Goal: Complete application form: Complete application form

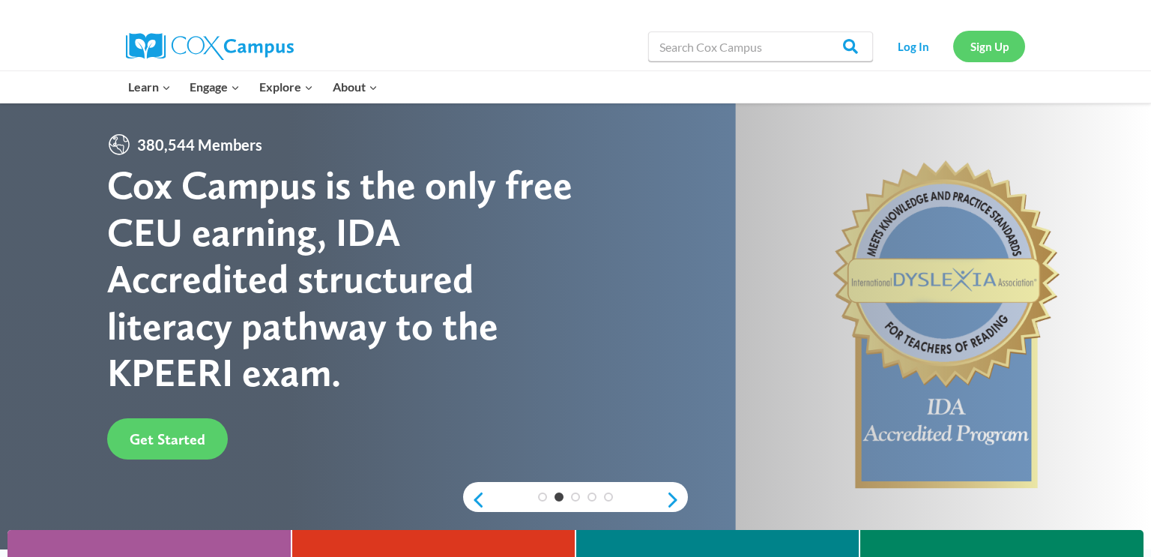
click at [991, 43] on link "Sign Up" at bounding box center [990, 46] width 72 height 31
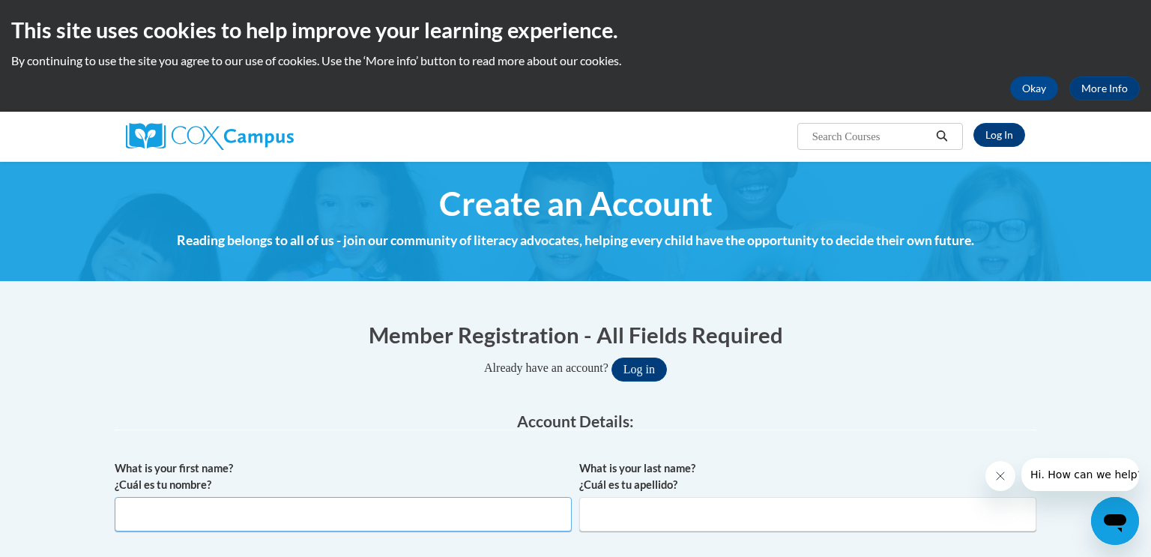
click at [256, 523] on input "What is your first name? ¿Cuál es tu nombre?" at bounding box center [343, 514] width 457 height 34
type input "jane"
type input "kato"
type input "katoj@gjps.org"
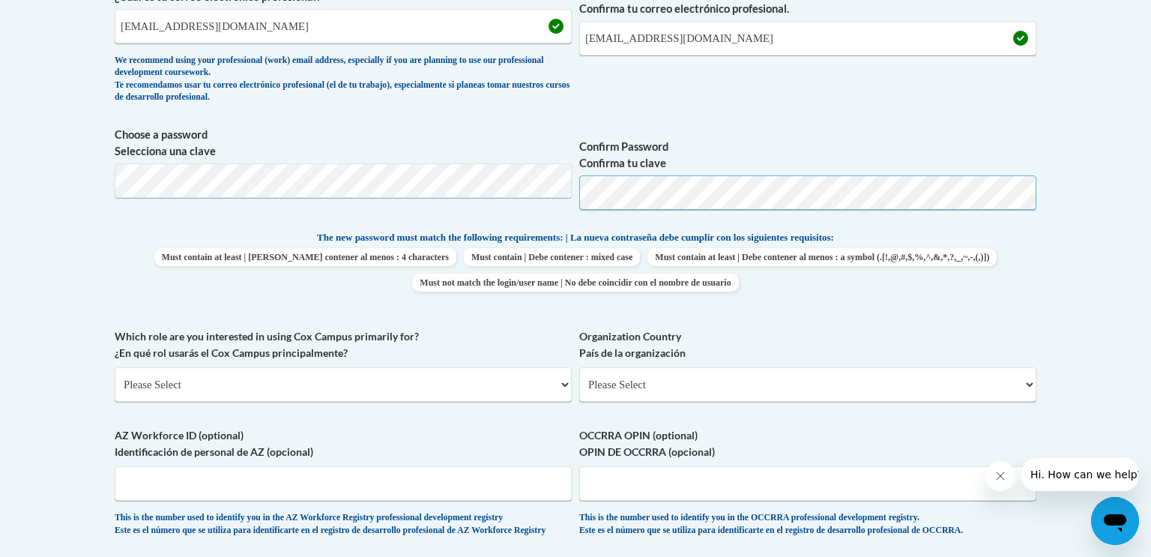
scroll to position [587, 0]
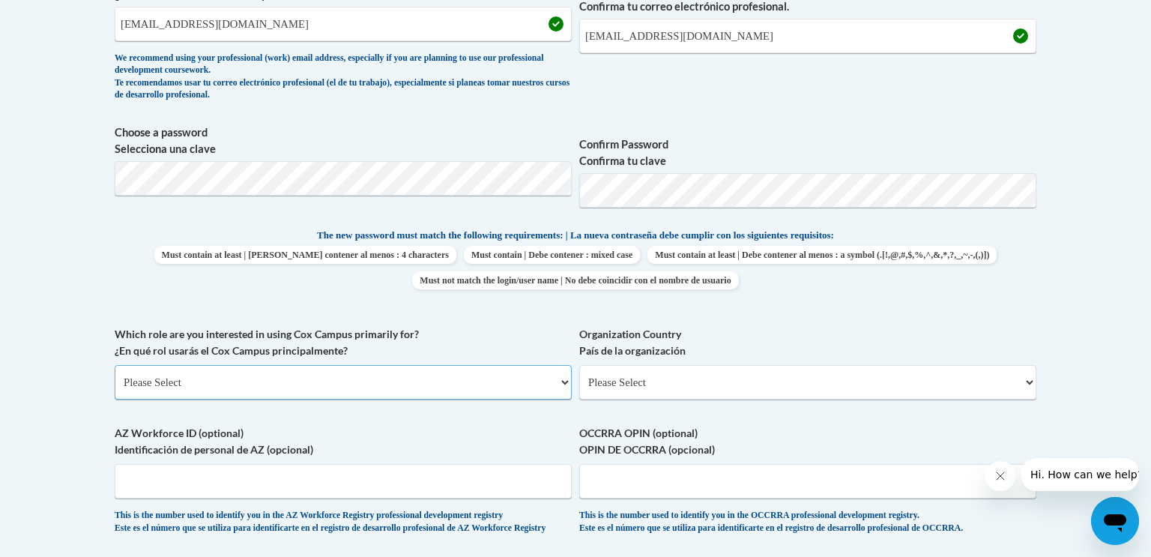
click at [256, 388] on select "Please Select College/University | Colegio/Universidad Community/Nonprofit Part…" at bounding box center [343, 382] width 457 height 34
click at [115, 365] on select "Please Select College/University | Colegio/Universidad Community/Nonprofit Part…" at bounding box center [343, 382] width 457 height 34
click at [565, 385] on select "Please Select College/University | Colegio/Universidad Community/Nonprofit Part…" at bounding box center [343, 382] width 457 height 34
select select "fbf2d438-af2f-41f8-98f1-81c410e29de3"
click at [115, 365] on select "Please Select College/University | Colegio/Universidad Community/Nonprofit Part…" at bounding box center [343, 382] width 457 height 34
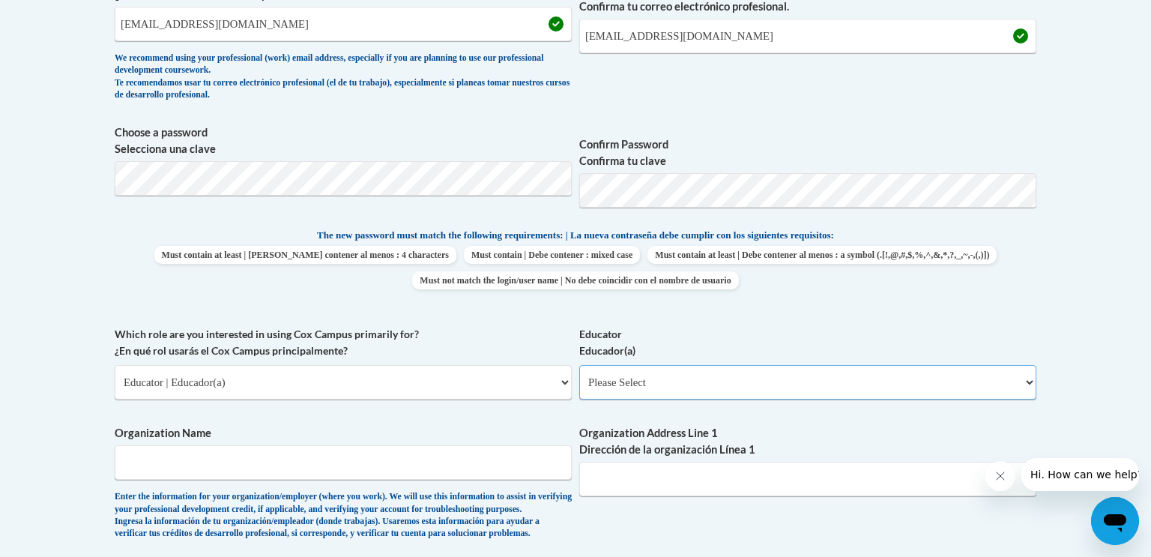
click at [1026, 381] on select "Please Select Early Learning/Daycare Teacher/Family Home Care Provider | Maestr…" at bounding box center [807, 382] width 457 height 34
click at [579, 365] on select "Please Select Early Learning/Daycare Teacher/Family Home Care Provider | Maestr…" at bounding box center [807, 382] width 457 height 34
click at [1030, 380] on select "Please Select Early Learning/Daycare Teacher/Family Home Care Provider | Maestr…" at bounding box center [807, 382] width 457 height 34
select select "d5fdb05a-b36c-4d60-97fa-9afceda7e903"
click at [579, 365] on select "Please Select Early Learning/Daycare Teacher/Family Home Care Provider | Maestr…" at bounding box center [807, 382] width 457 height 34
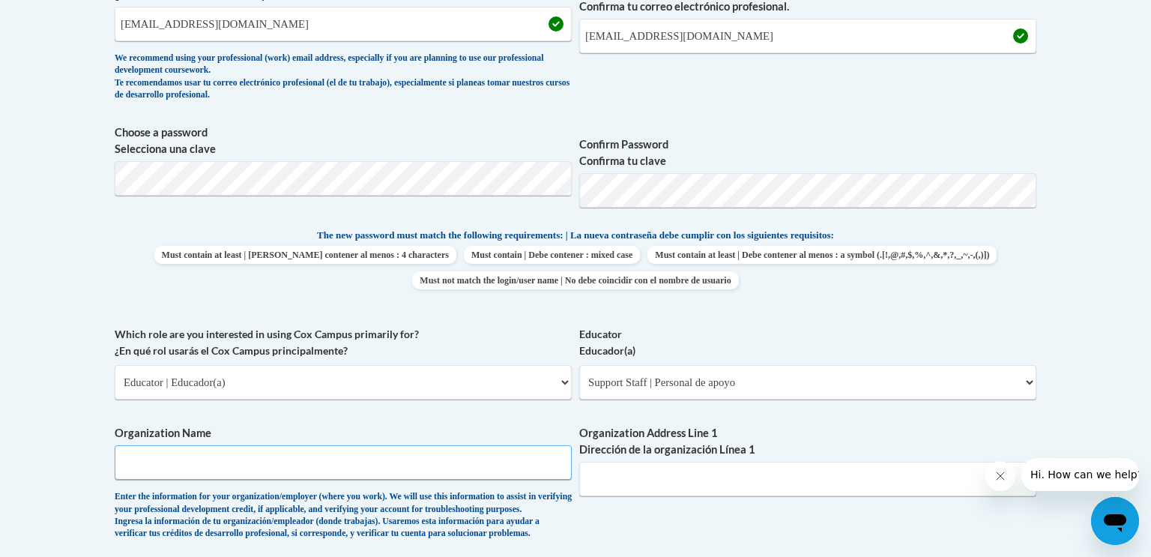
click at [364, 463] on input "Organization Name" at bounding box center [343, 462] width 457 height 34
type input "Gahanna-Jefferson City Schools"
type input "380 Granville St"
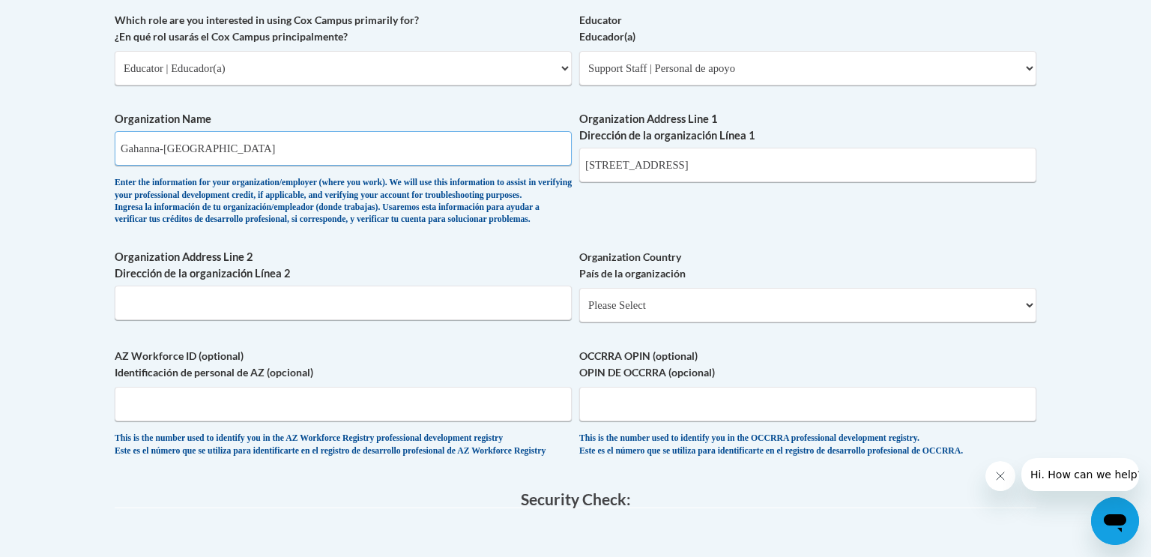
scroll to position [919, 0]
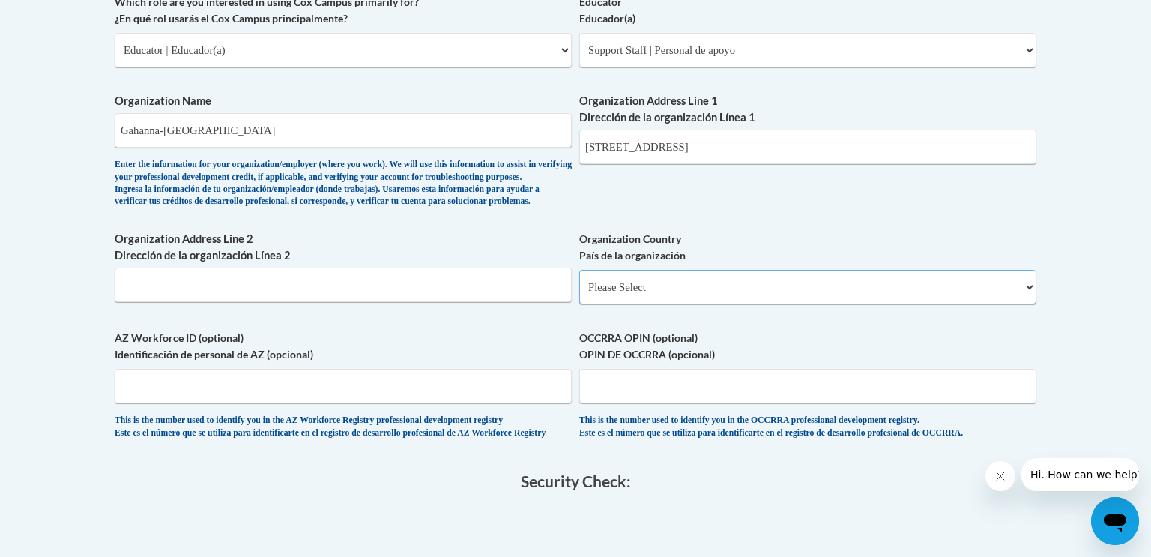
click at [1025, 304] on select "Please Select United States | Estados Unidos Outside of the United States | Fue…" at bounding box center [807, 287] width 457 height 34
select select "ad49bcad-a171-4b2e-b99c-48b446064914"
click at [579, 294] on select "Please Select United States | Estados Unidos Outside of the United States | Fue…" at bounding box center [807, 287] width 457 height 34
select select
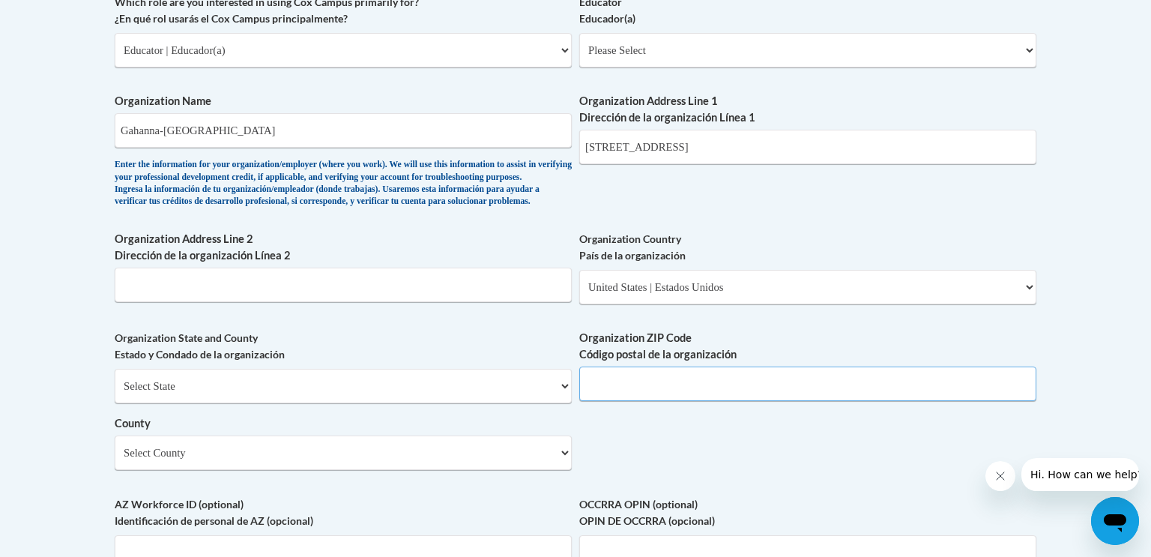
click at [626, 401] on input "Organization ZIP Code Código postal de la organización" at bounding box center [807, 384] width 457 height 34
type input "43230"
click at [503, 470] on select "Select County Adams Allen Ashland Ashtabula Athens Auglaize Belmont Brown Butle…" at bounding box center [343, 453] width 457 height 34
select select "Franklin"
click at [115, 460] on select "Select County Adams Allen Ashland Ashtabula Athens Auglaize Belmont Brown Butle…" at bounding box center [343, 453] width 457 height 34
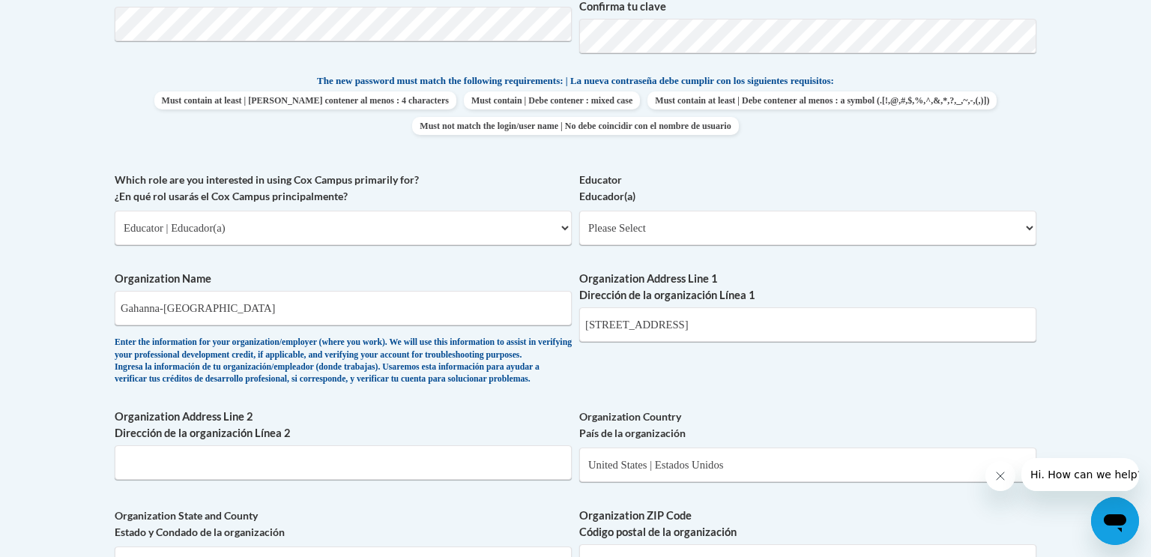
scroll to position [741, 0]
click at [1020, 222] on select "Please Select Early Learning/Daycare Teacher/Family Home Care Provider | Maestr…" at bounding box center [807, 228] width 457 height 34
select select "d5fdb05a-b36c-4d60-97fa-9afceda7e903"
click at [579, 211] on select "Please Select Early Learning/Daycare Teacher/Family Home Care Provider | Maestr…" at bounding box center [807, 228] width 457 height 34
select select "null"
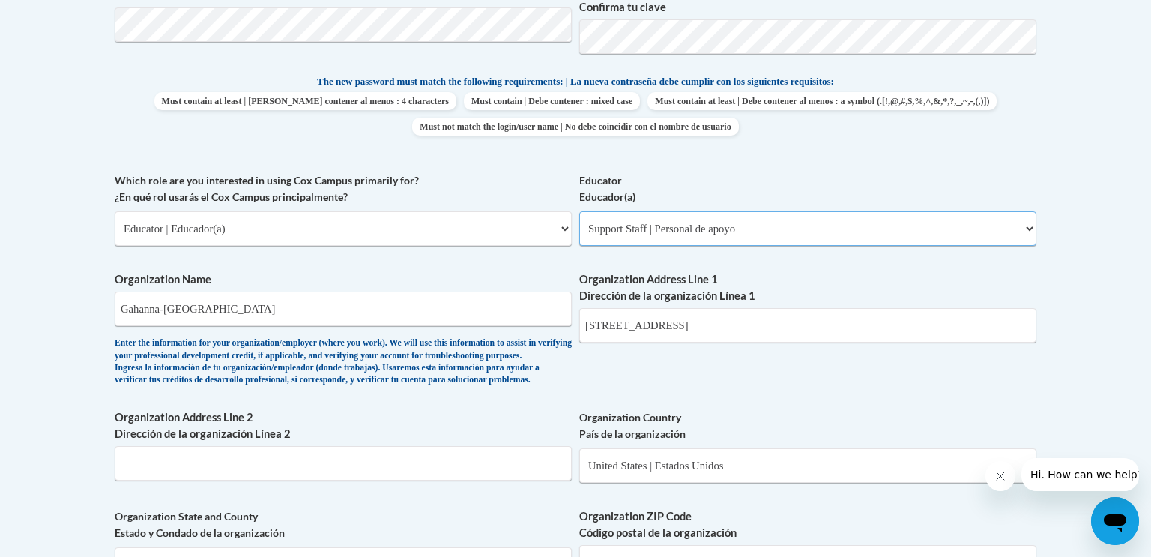
select select "null"
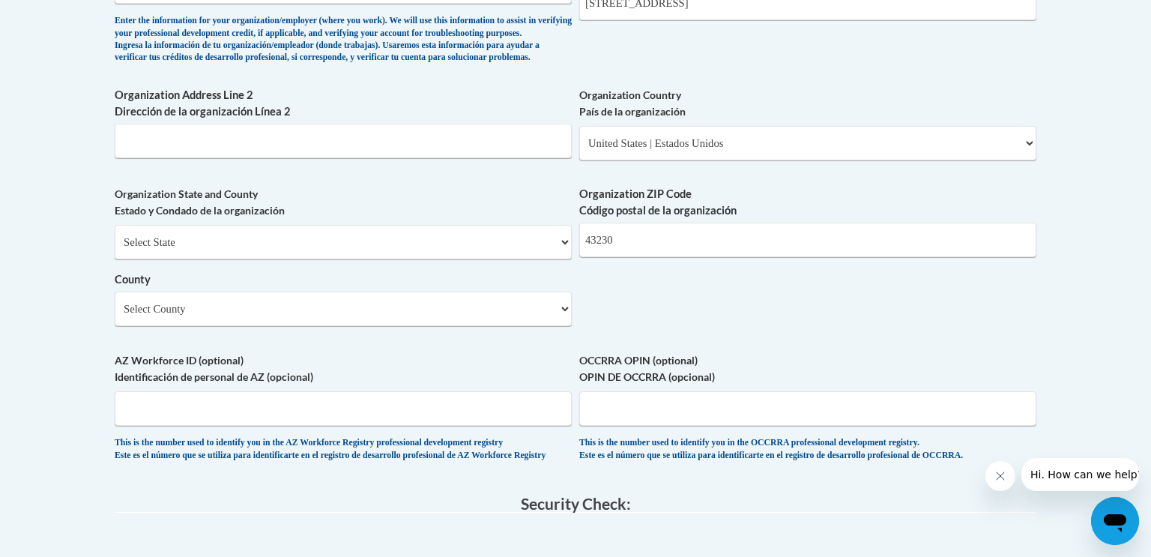
scroll to position [1069, 0]
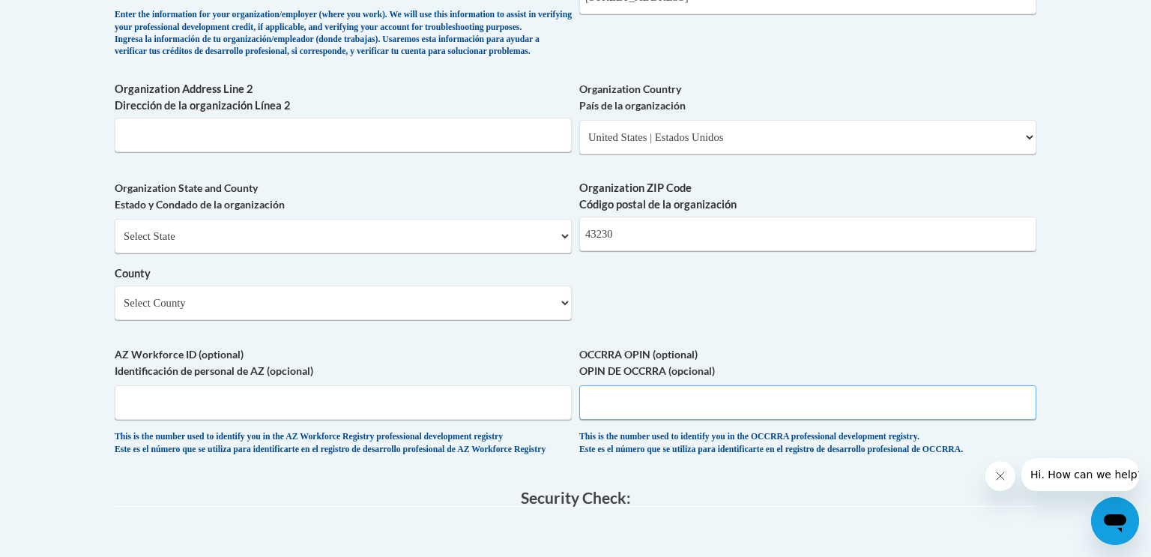
click at [614, 420] on input "OCCRRA OPIN (optional) OPIN DE OCCRRA (opcional)" at bounding box center [807, 402] width 457 height 34
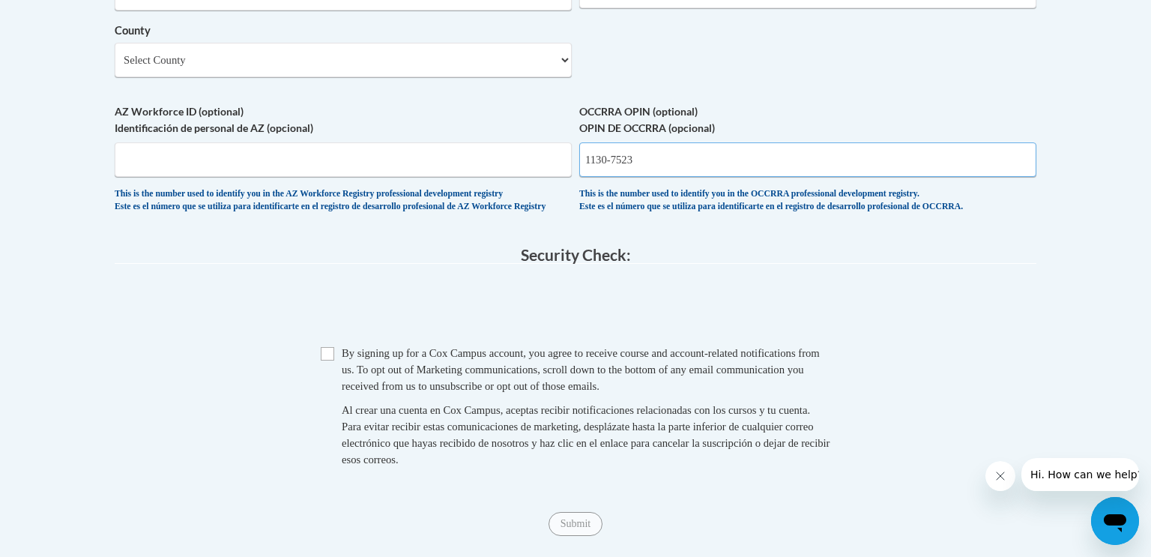
scroll to position [1324, 0]
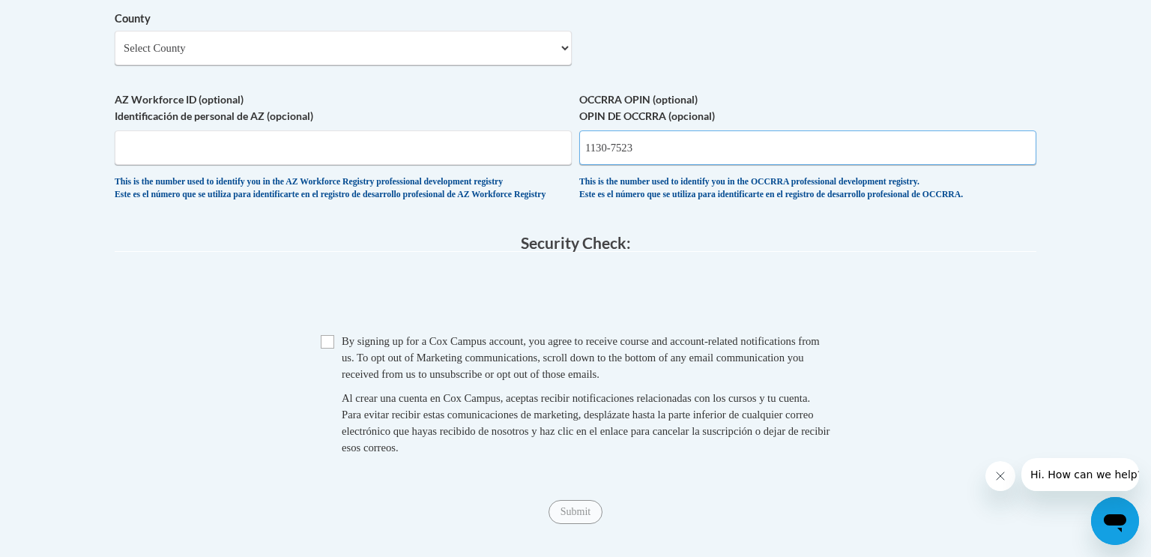
type input "1130-7523"
click at [331, 349] on input "Checkbox" at bounding box center [327, 341] width 13 height 13
checkbox input "true"
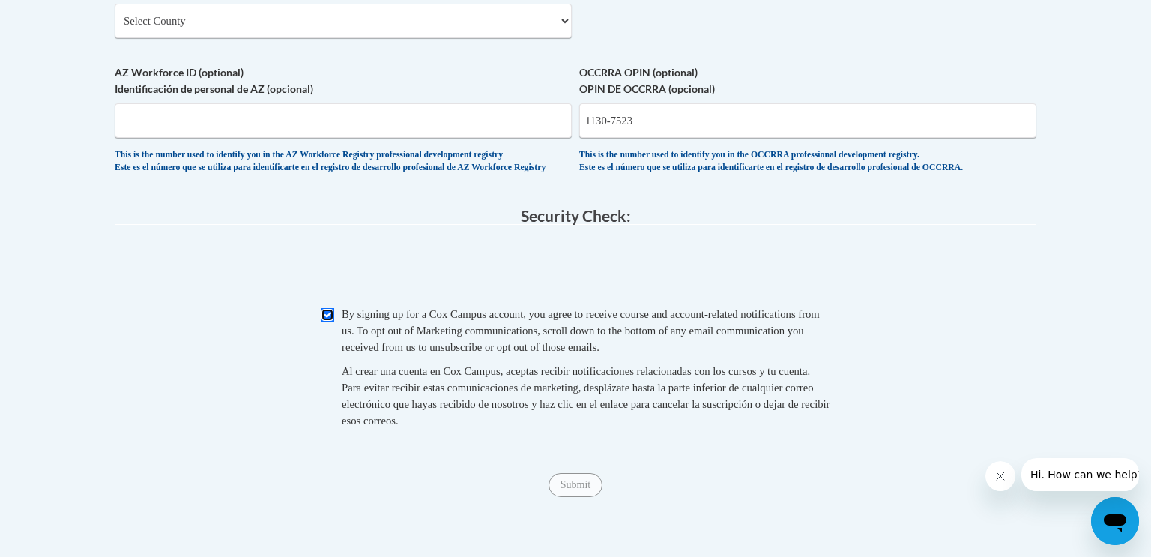
scroll to position [1403, 0]
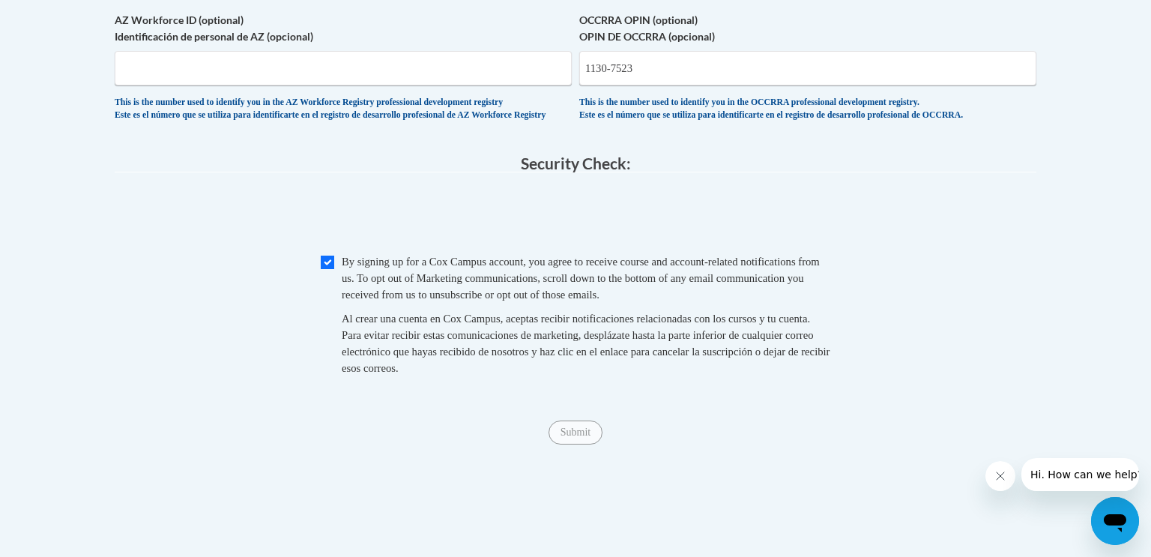
click at [579, 437] on span "Submit" at bounding box center [576, 431] width 54 height 12
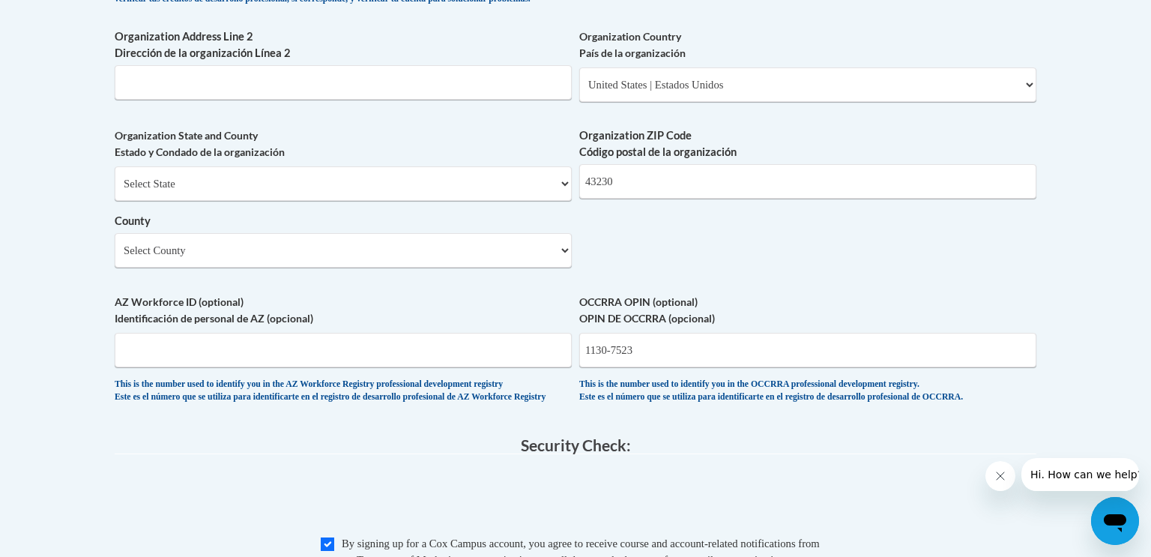
scroll to position [1126, 0]
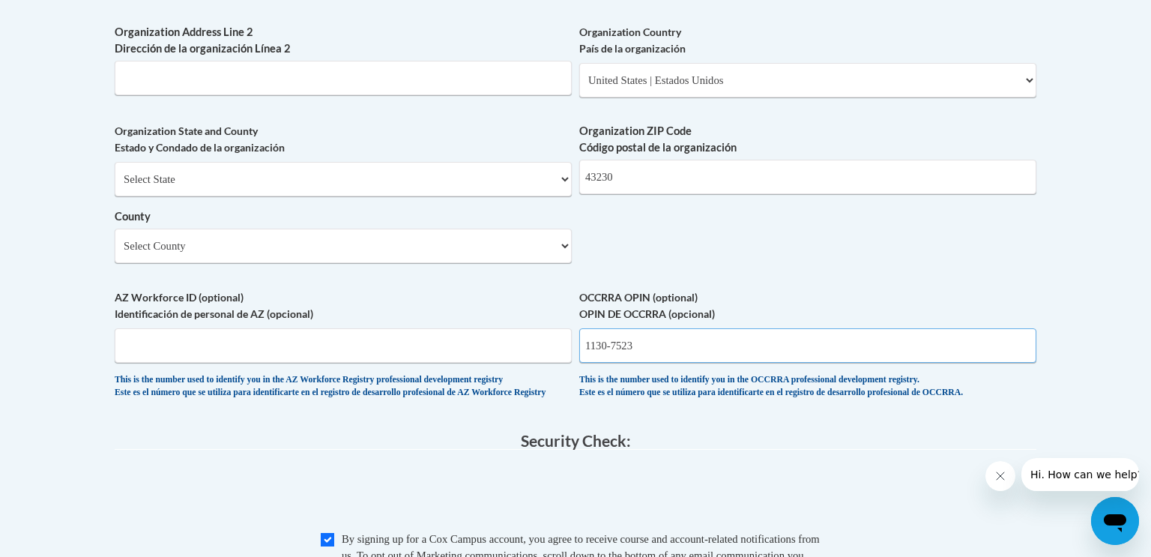
click at [615, 363] on input "1130-7523" at bounding box center [807, 345] width 457 height 34
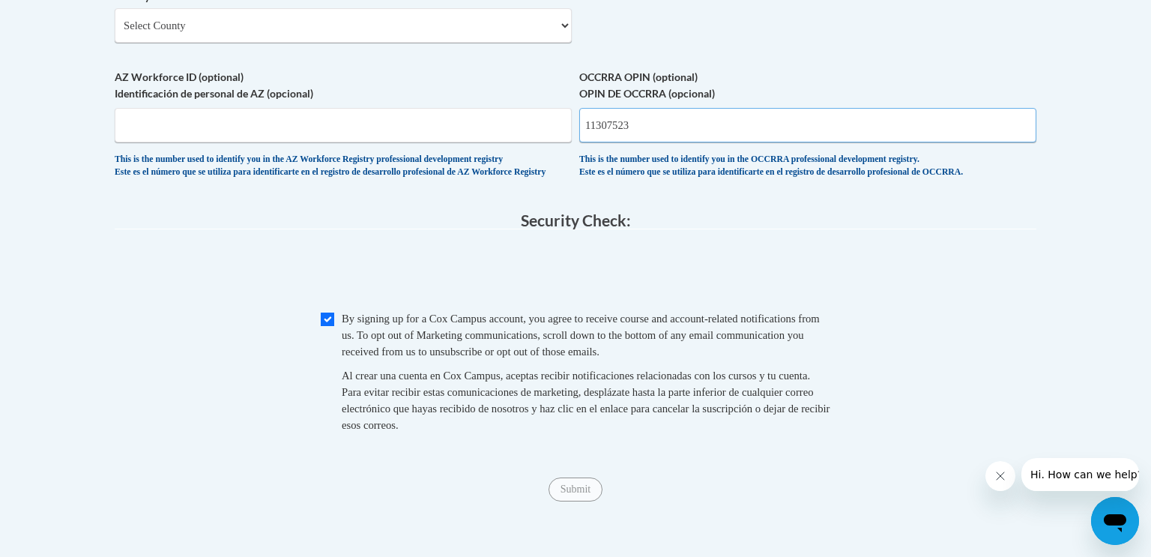
scroll to position [1347, 0]
type input "11307523"
click at [572, 493] on span "Submit" at bounding box center [576, 487] width 54 height 12
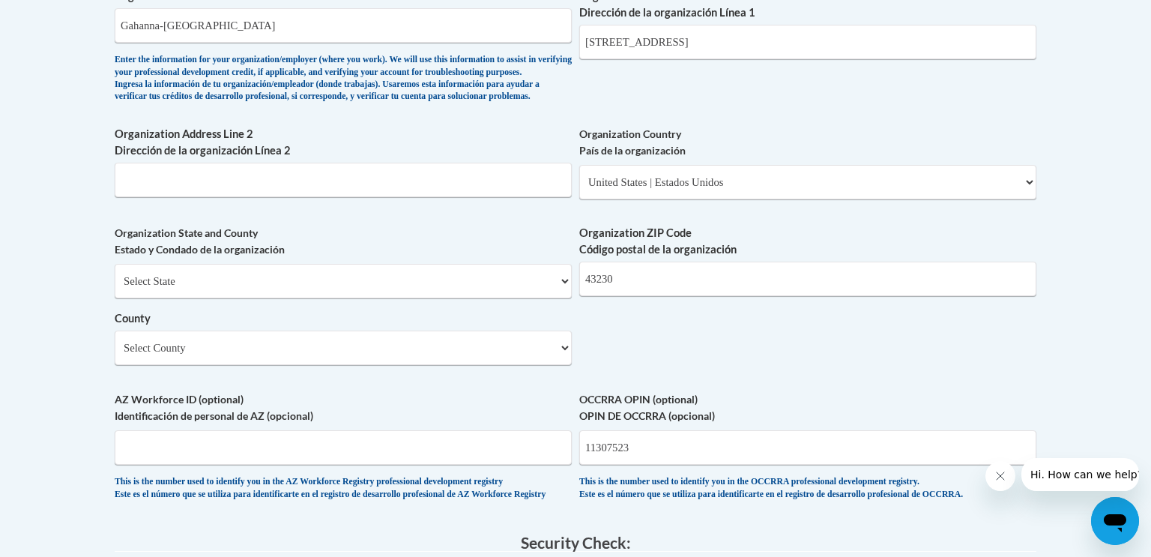
scroll to position [1047, 0]
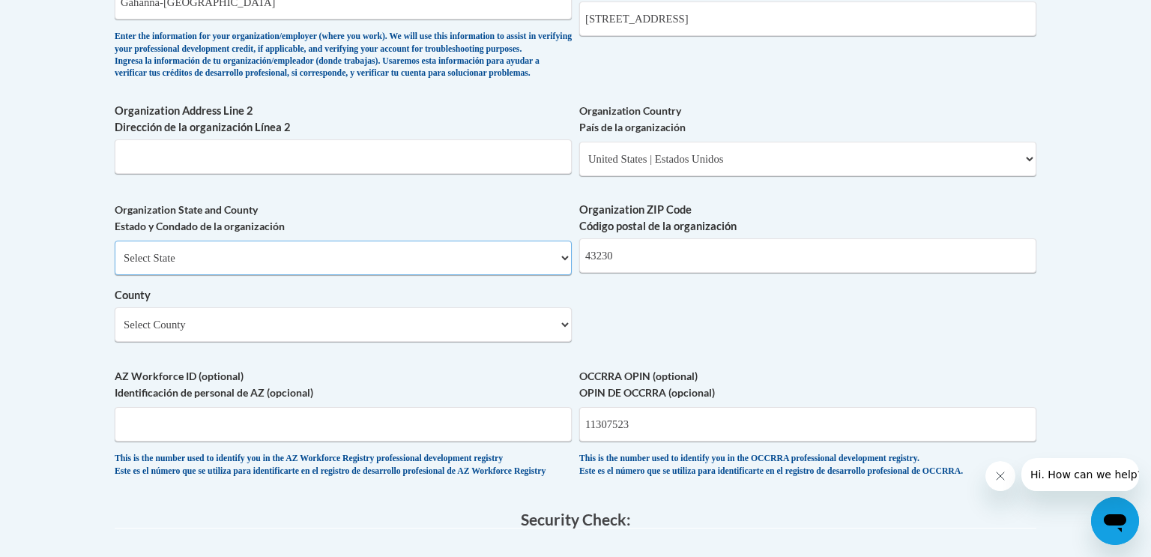
click at [553, 275] on select "Select State Alabama Alaska Arizona Arkansas California Colorado Connecticut De…" at bounding box center [343, 258] width 457 height 34
select select "Ohio"
click at [115, 265] on select "Select State Alabama Alaska Arizona Arkansas California Colorado Connecticut De…" at bounding box center [343, 258] width 457 height 34
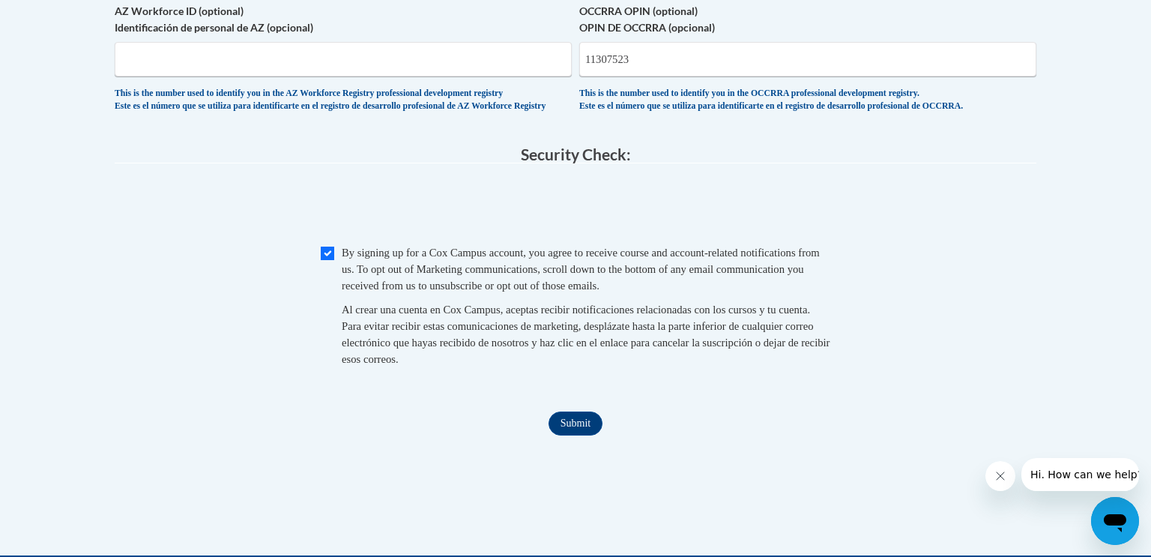
scroll to position [1430, 0]
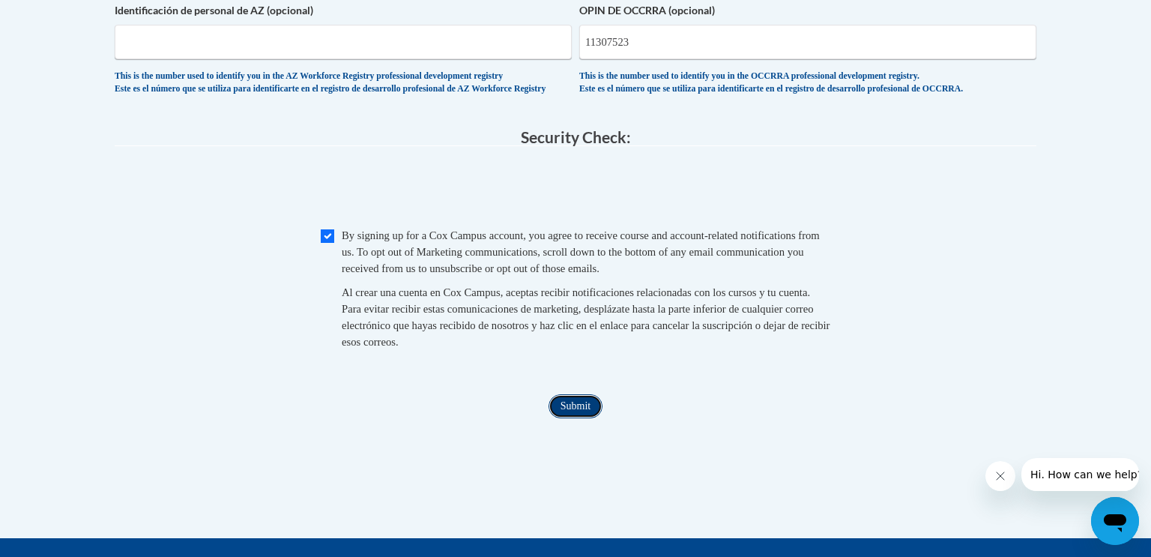
click at [576, 418] on input "Submit" at bounding box center [576, 406] width 54 height 24
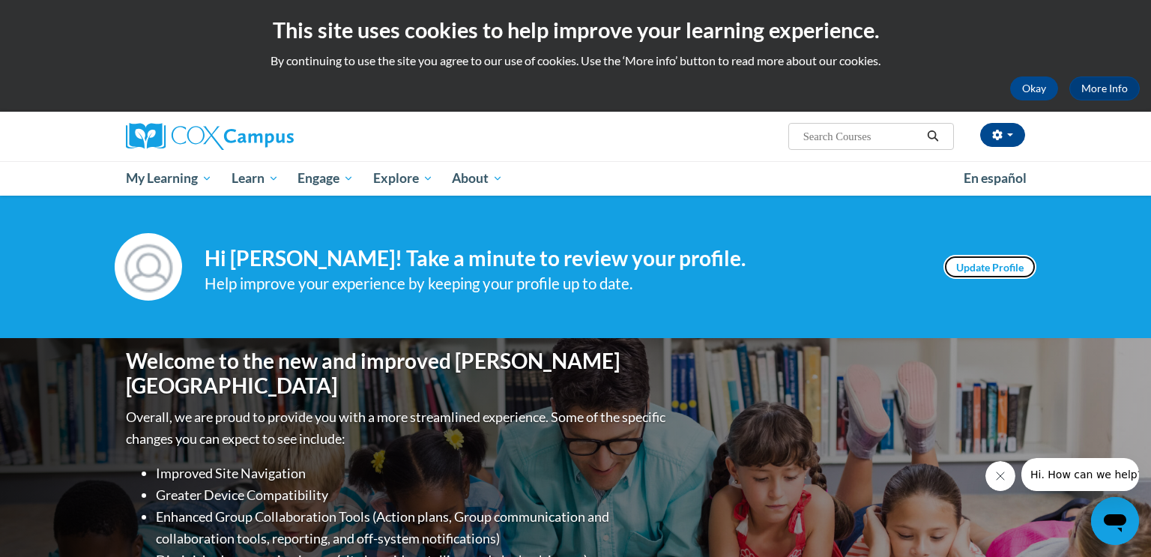
click at [975, 268] on link "Update Profile" at bounding box center [990, 267] width 93 height 24
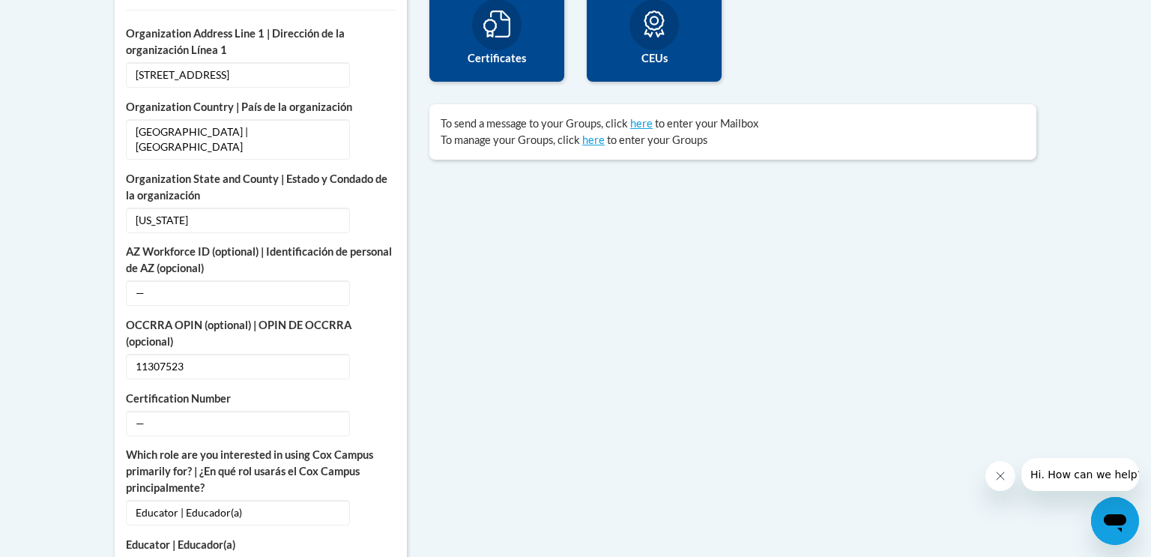
scroll to position [585, 0]
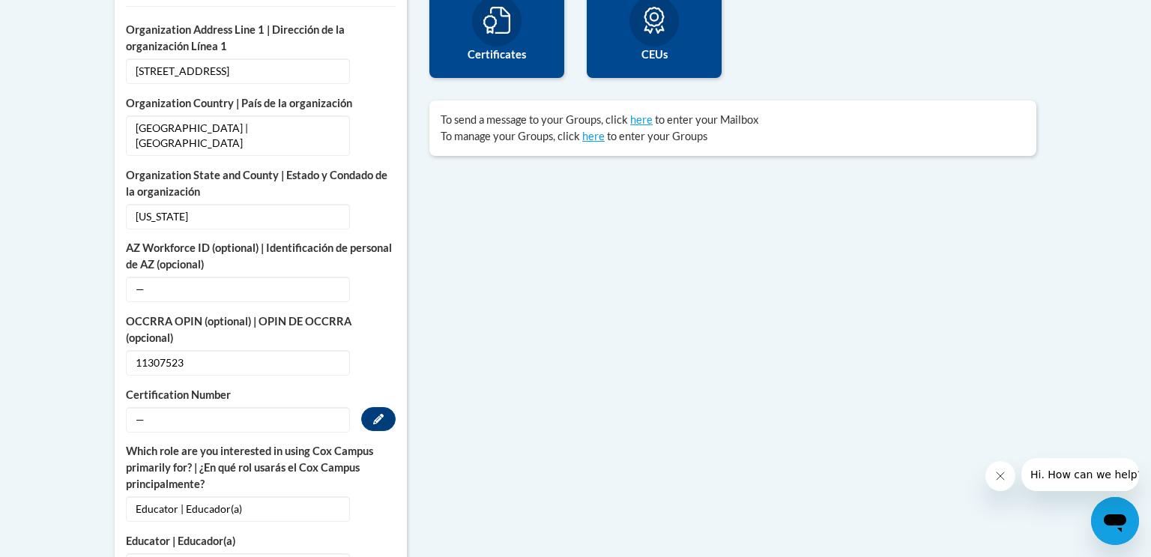
click at [145, 407] on span "—" at bounding box center [238, 419] width 224 height 25
click at [144, 407] on span "—" at bounding box center [238, 419] width 224 height 25
click at [146, 407] on span "—" at bounding box center [238, 419] width 224 height 25
click at [375, 414] on icon "Custom profile fields" at bounding box center [378, 419] width 10 height 10
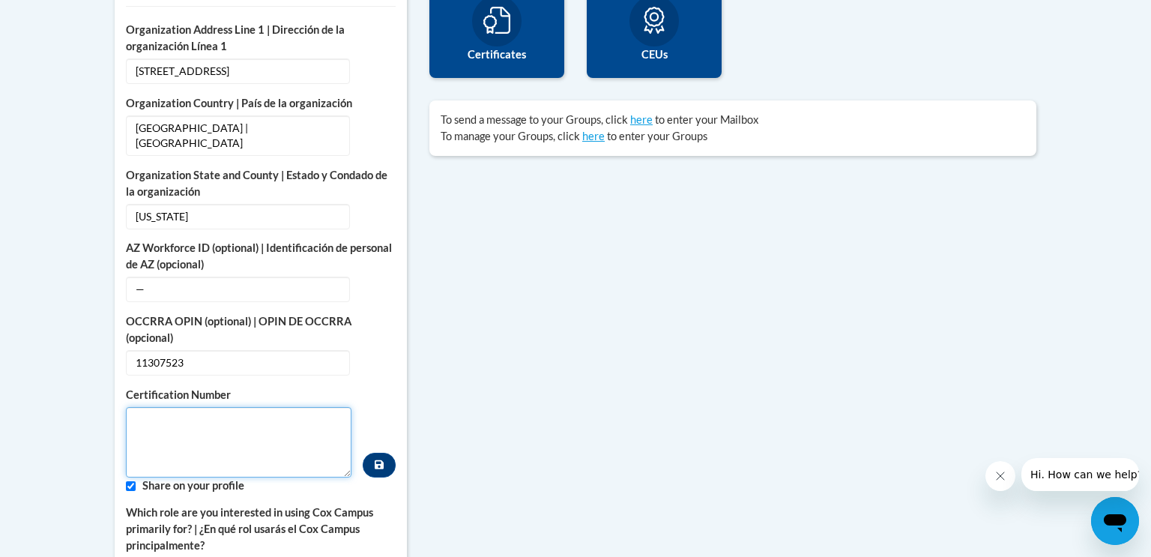
click at [203, 429] on textarea "Custom profile fields" at bounding box center [239, 442] width 226 height 70
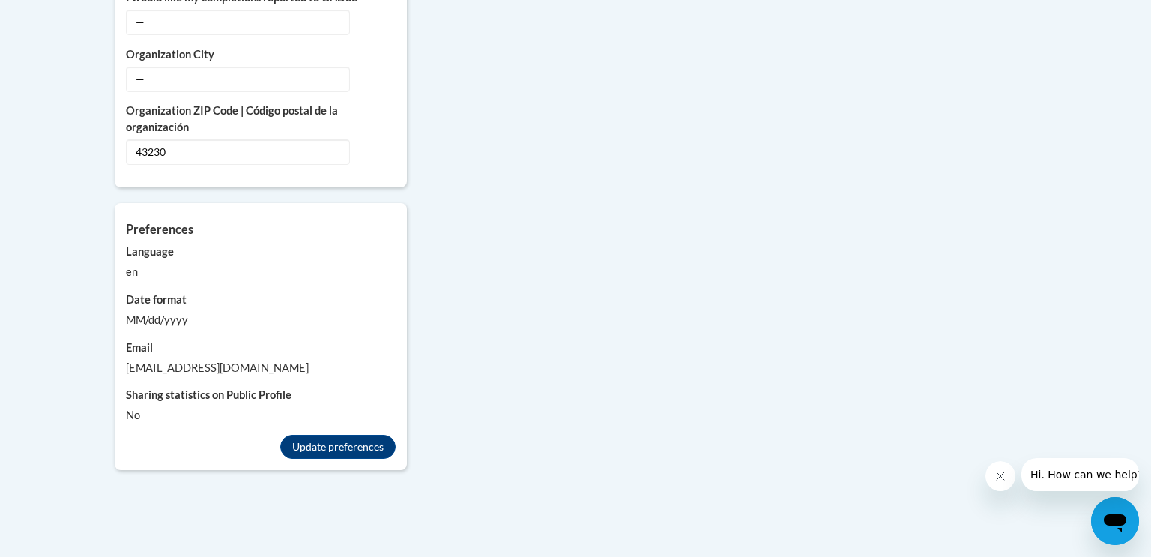
scroll to position [1381, 0]
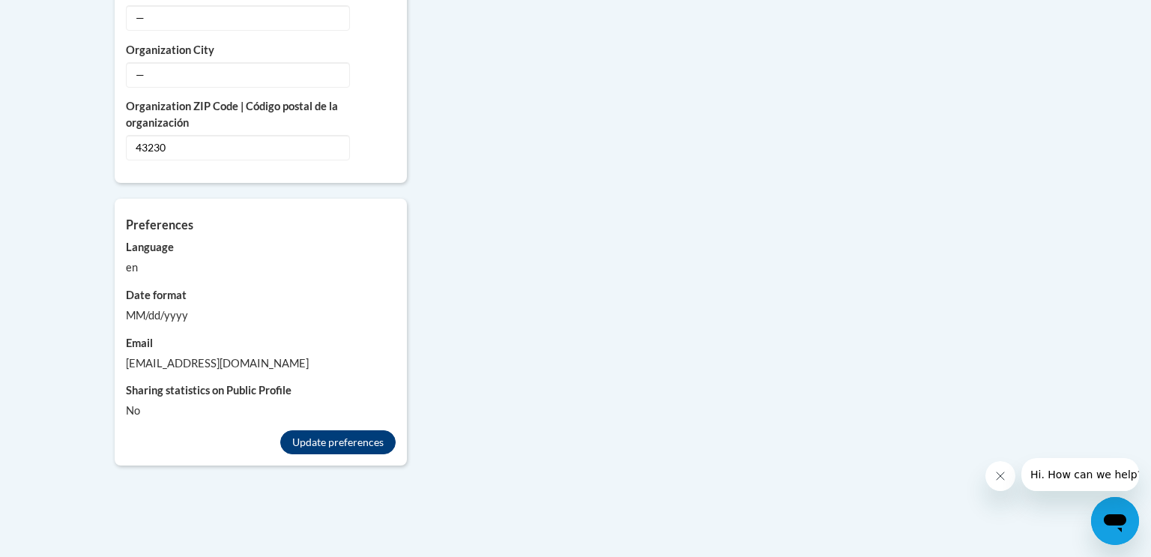
type textarea "11307523"
click at [348, 430] on button "Update preferences" at bounding box center [337, 442] width 115 height 24
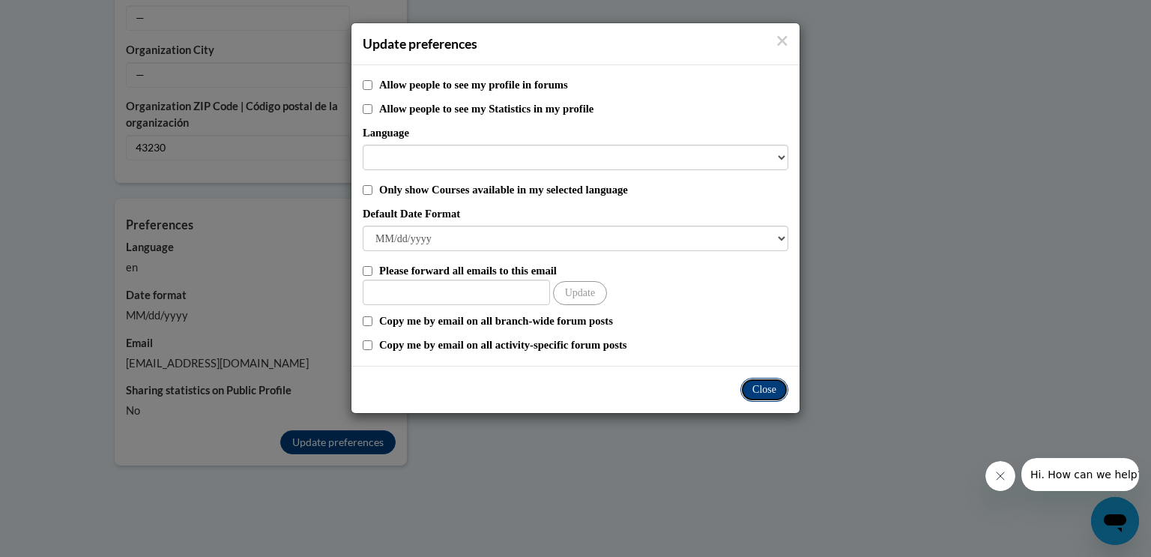
click at [766, 387] on button "Close" at bounding box center [765, 390] width 48 height 24
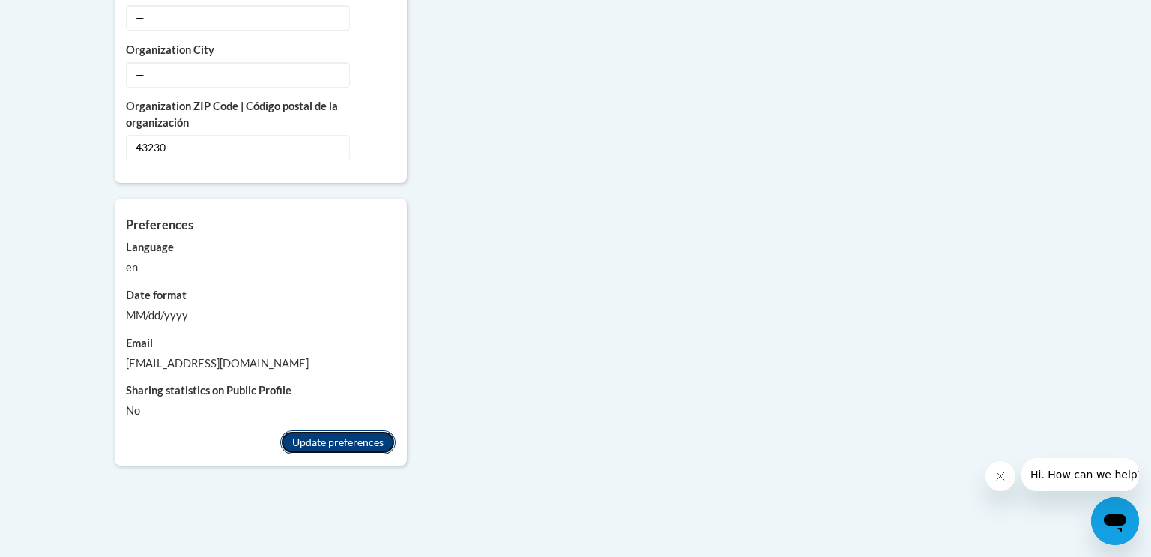
click at [350, 430] on button "Update preferences" at bounding box center [337, 442] width 115 height 24
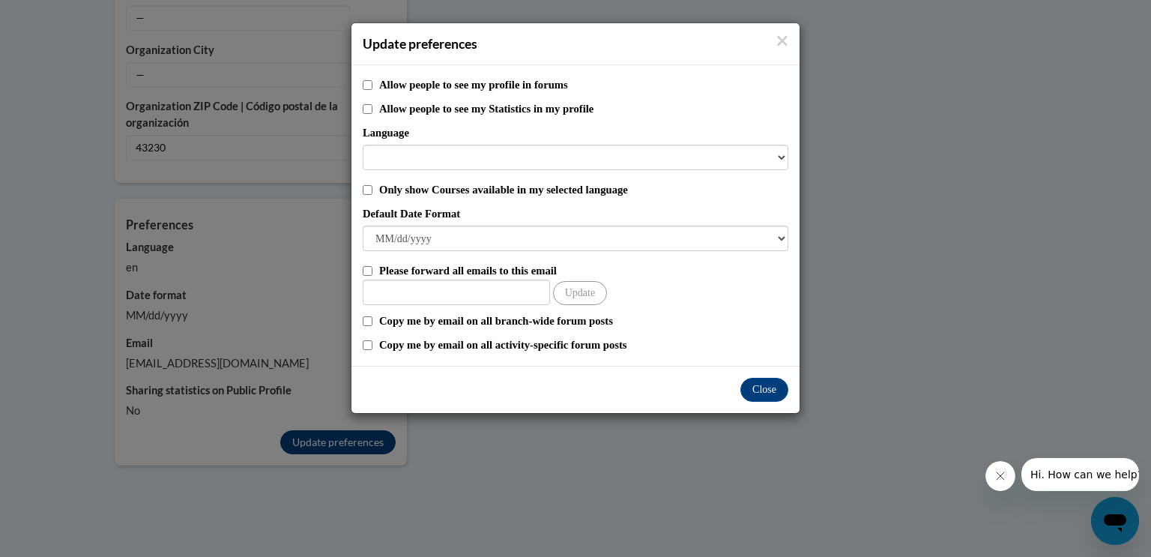
click at [350, 425] on div "Update preferences Allow people to see my profile in forums Allow people to see…" at bounding box center [575, 278] width 1151 height 557
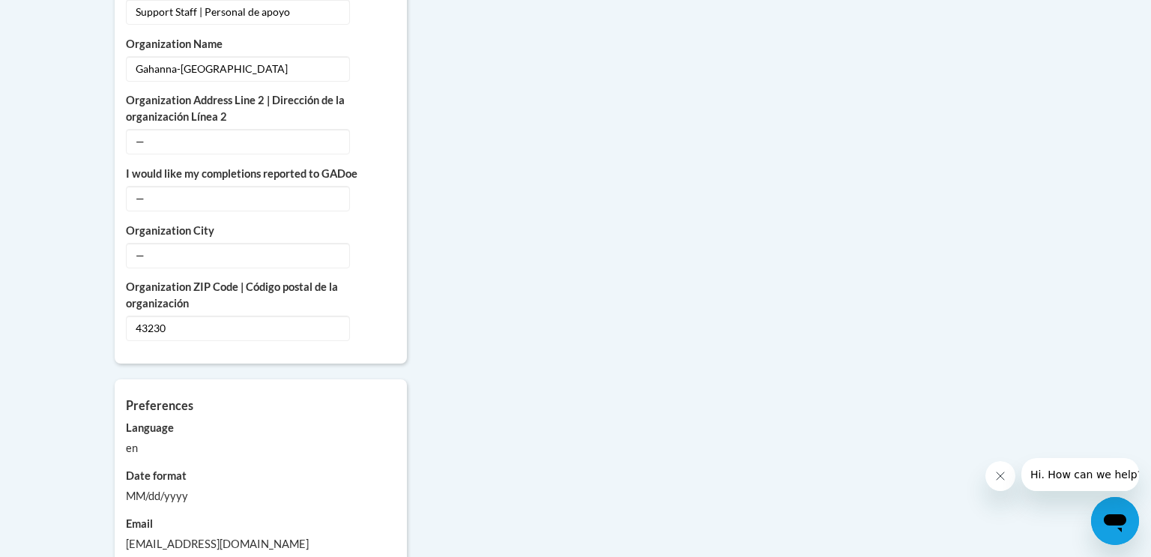
scroll to position [1202, 0]
click at [183, 241] on span "—" at bounding box center [238, 253] width 224 height 25
click at [142, 241] on span "—" at bounding box center [238, 253] width 224 height 25
click at [375, 247] on icon "Custom profile fields" at bounding box center [378, 252] width 10 height 10
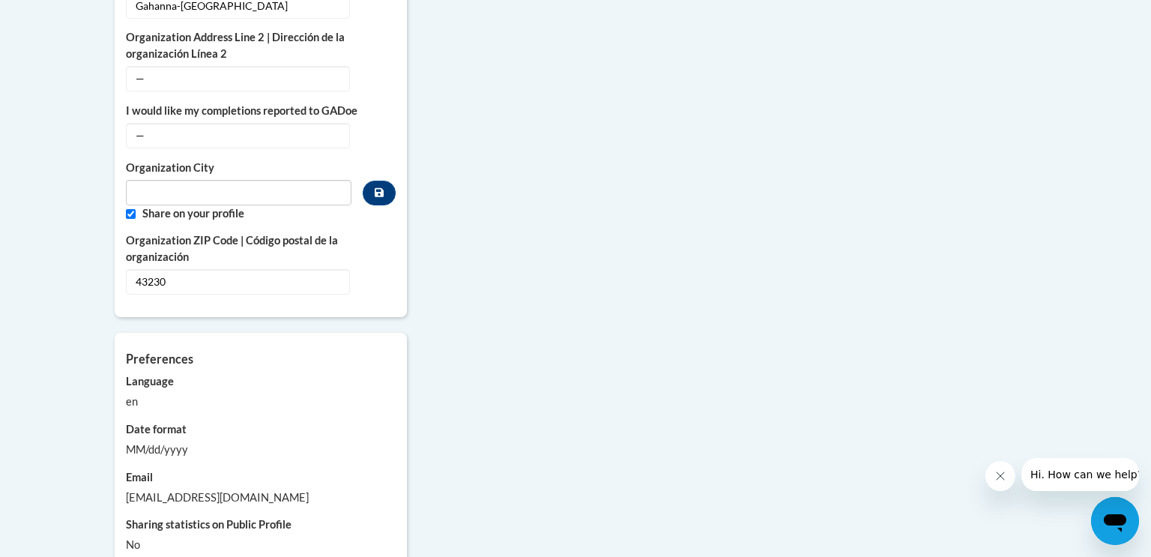
scroll to position [1140, 0]
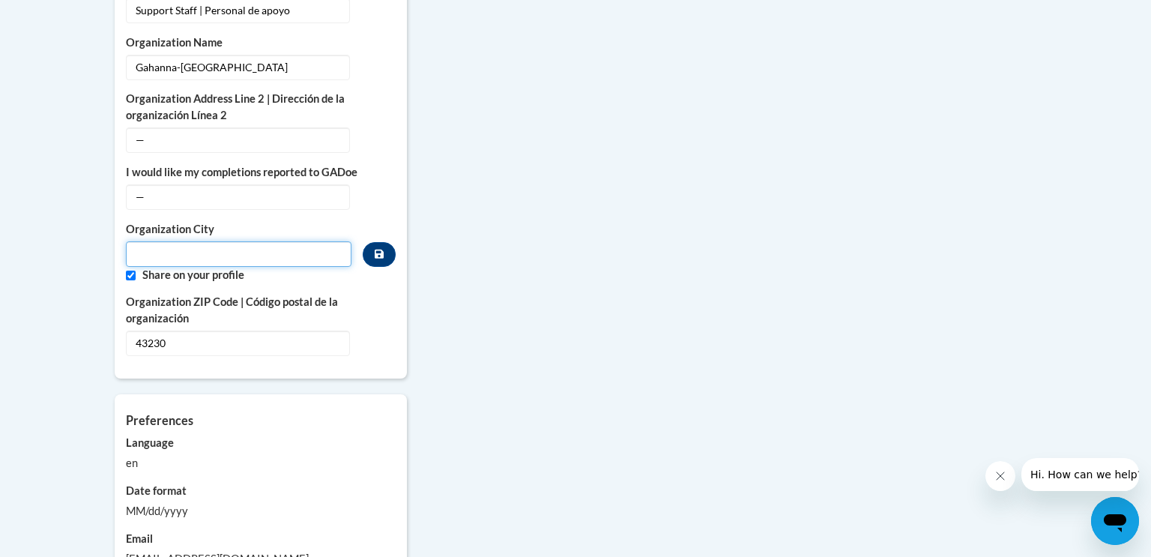
click at [241, 241] on input "Metadata input" at bounding box center [239, 253] width 226 height 25
type input "Gahanna"
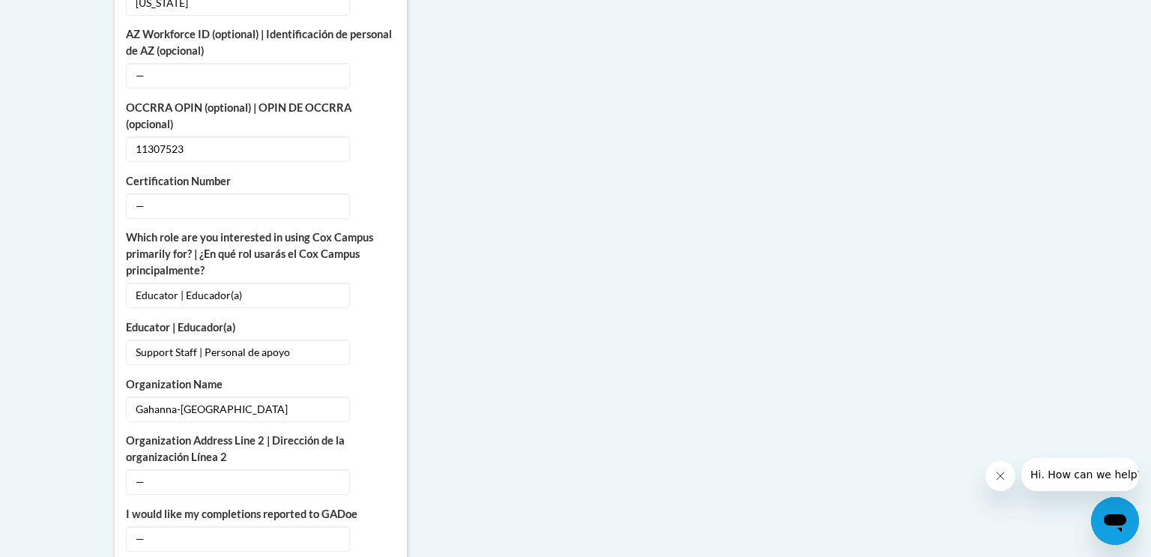
scroll to position [796, 0]
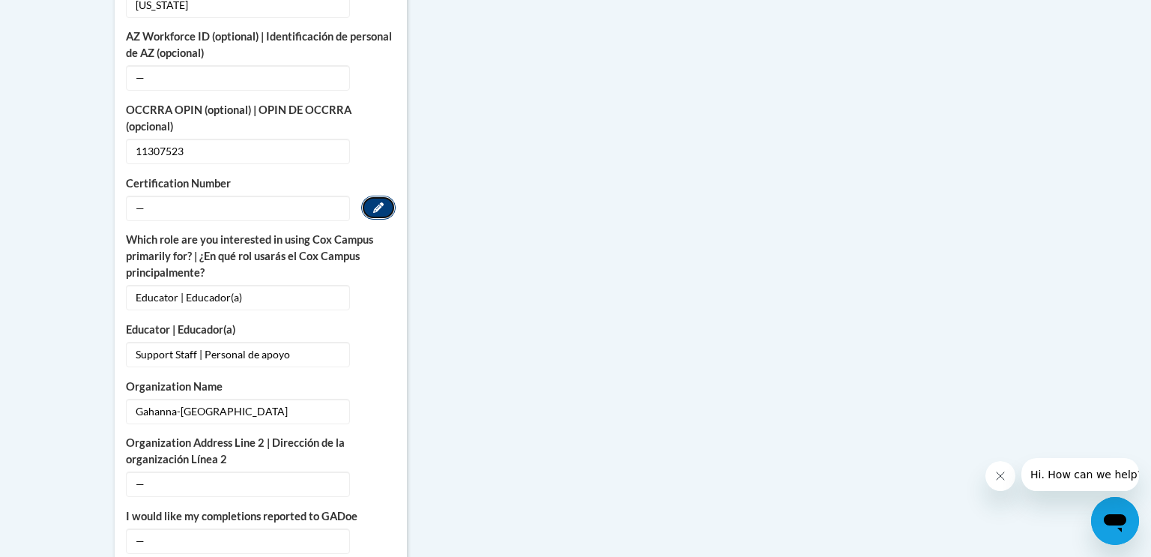
click at [390, 197] on button "Edit" at bounding box center [378, 208] width 34 height 24
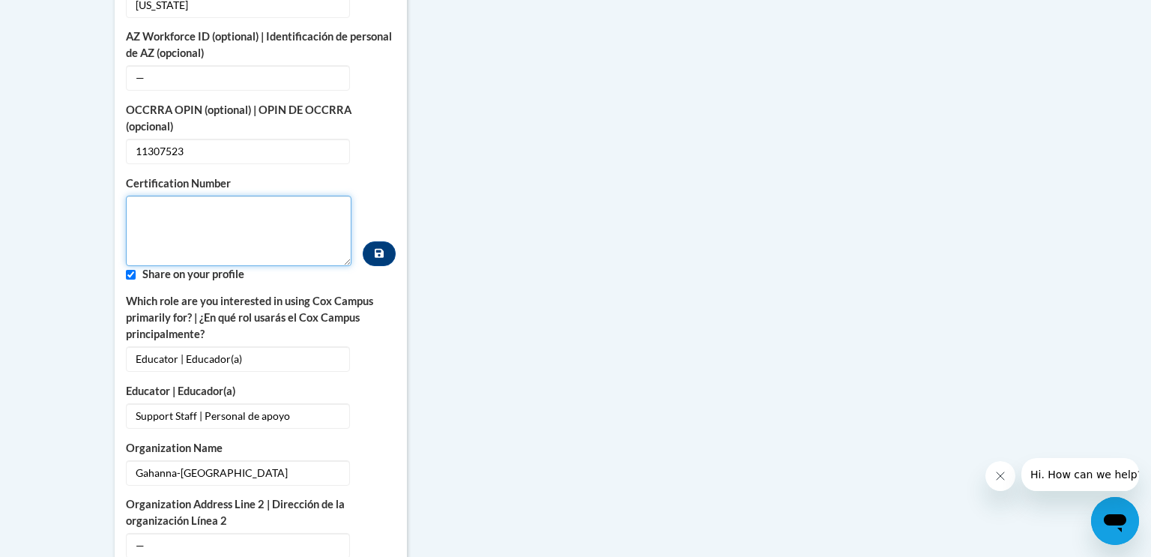
click at [214, 196] on textarea "Custom profile fields" at bounding box center [239, 231] width 226 height 70
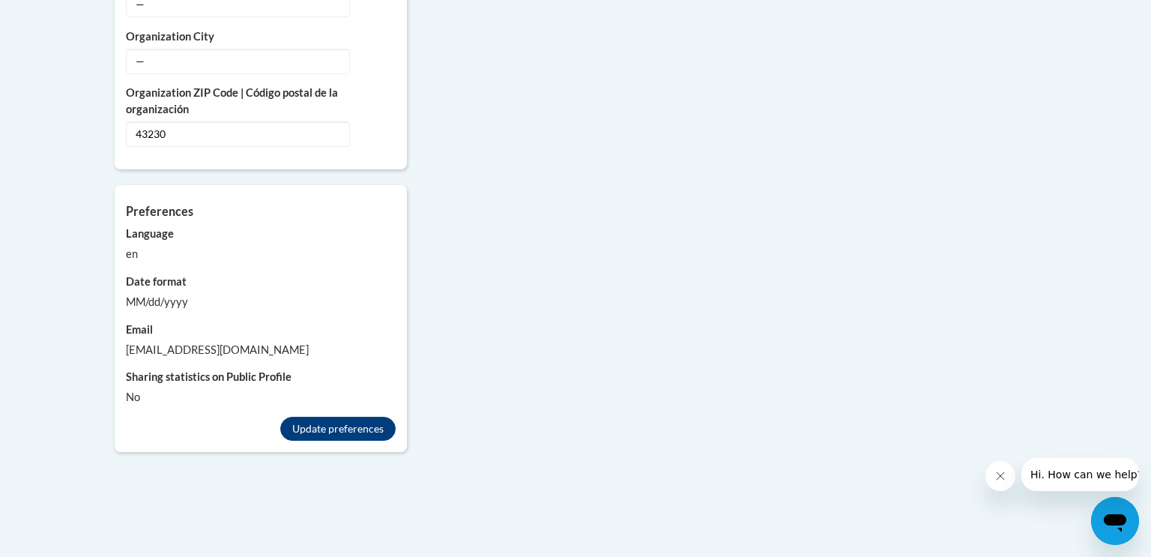
scroll to position [1395, 0]
type textarea "11307523"
click at [380, 54] on icon "Custom profile fields" at bounding box center [378, 59] width 10 height 10
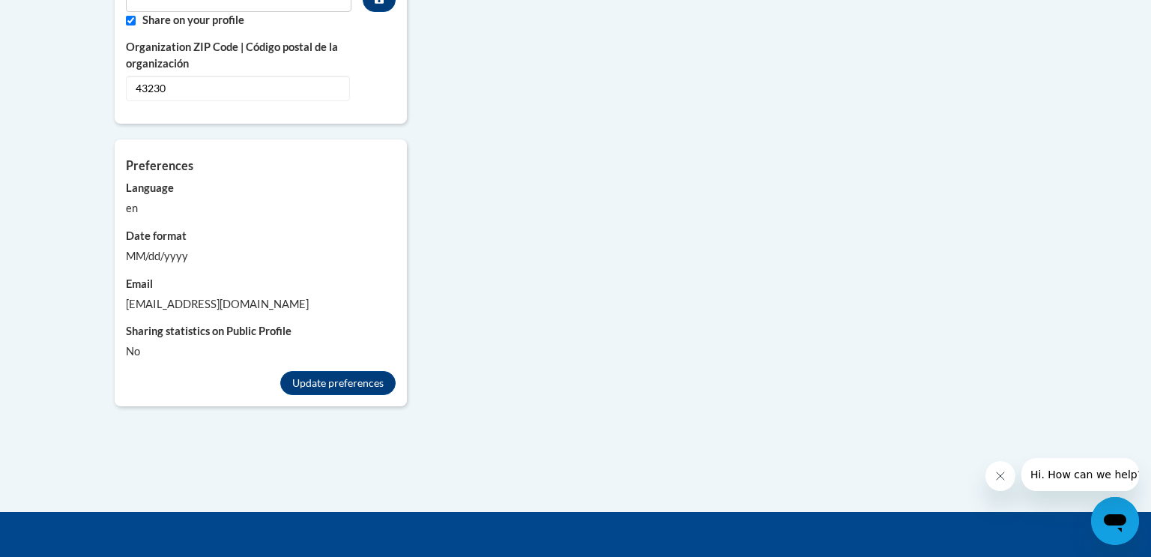
scroll to position [1334, 0]
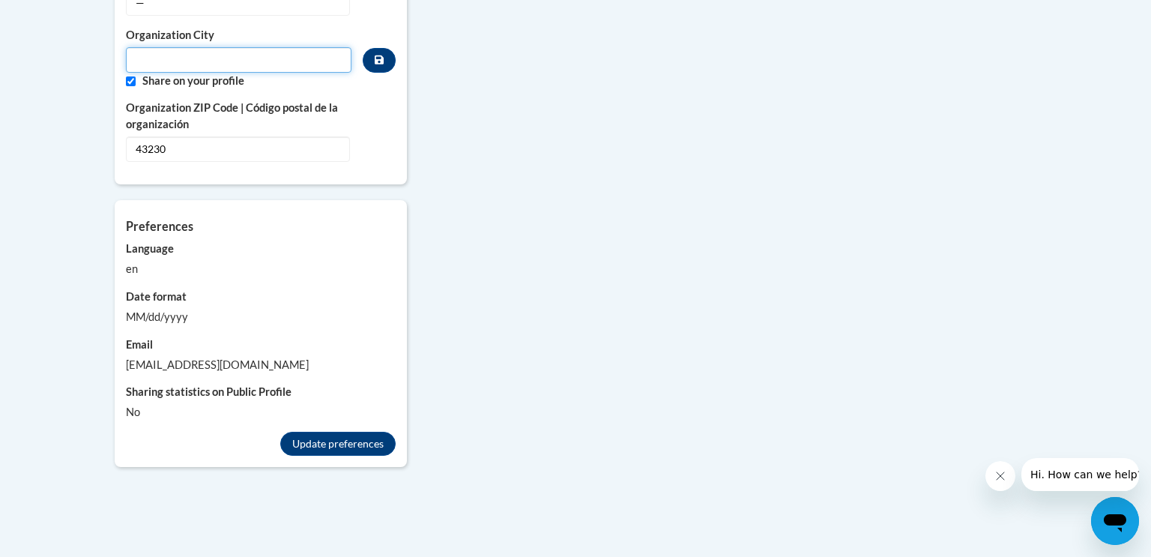
click at [137, 47] on input "Metadata input" at bounding box center [239, 59] width 226 height 25
type input "Gahanna"
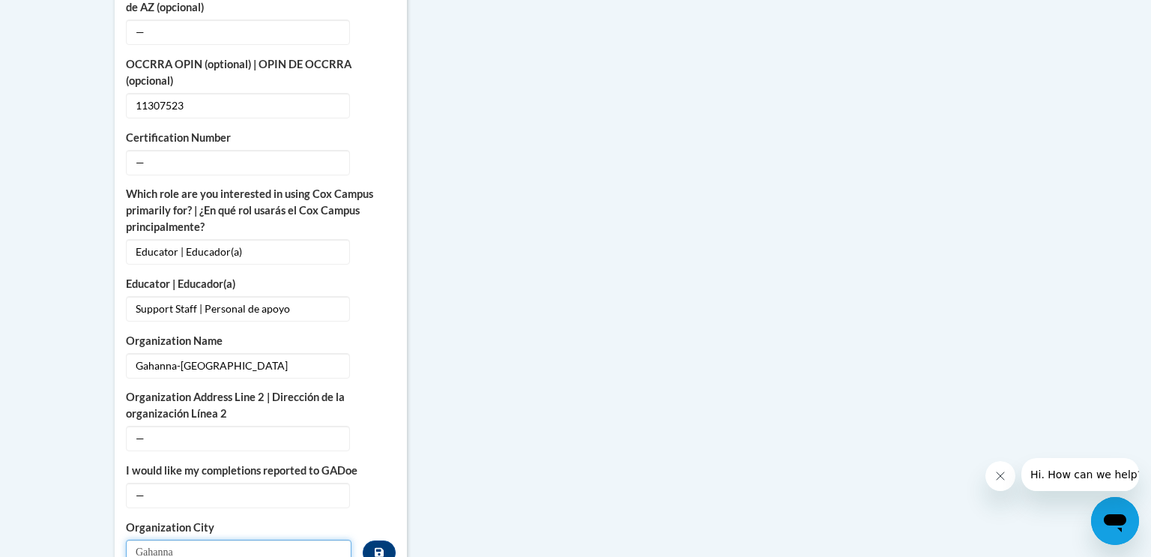
scroll to position [843, 0]
click at [174, 149] on span "—" at bounding box center [238, 161] width 224 height 25
click at [383, 156] on icon "Custom profile fields" at bounding box center [378, 161] width 10 height 10
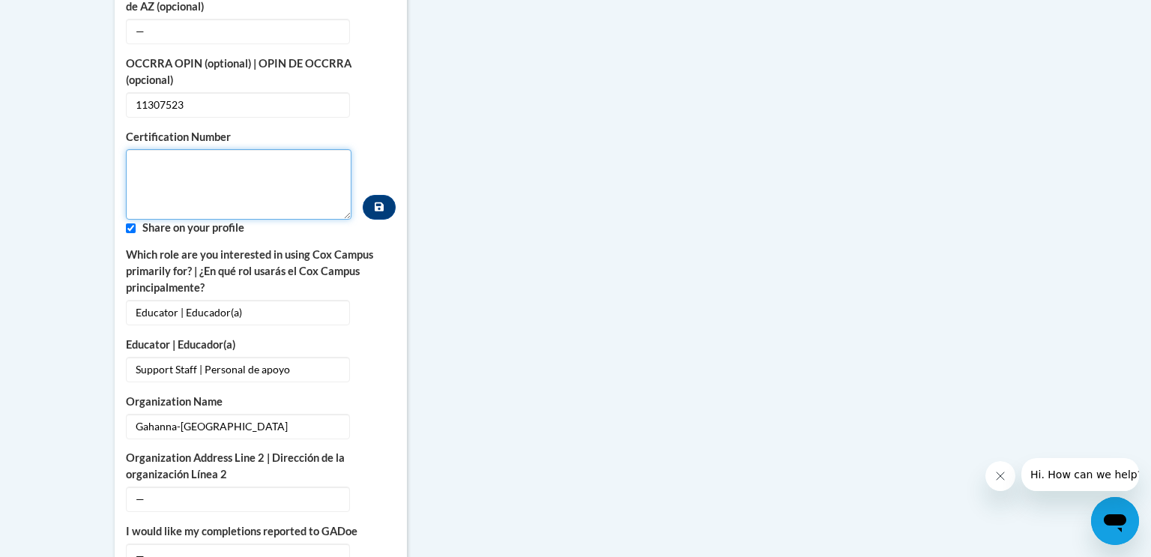
click at [196, 149] on textarea "Custom profile fields" at bounding box center [239, 184] width 226 height 70
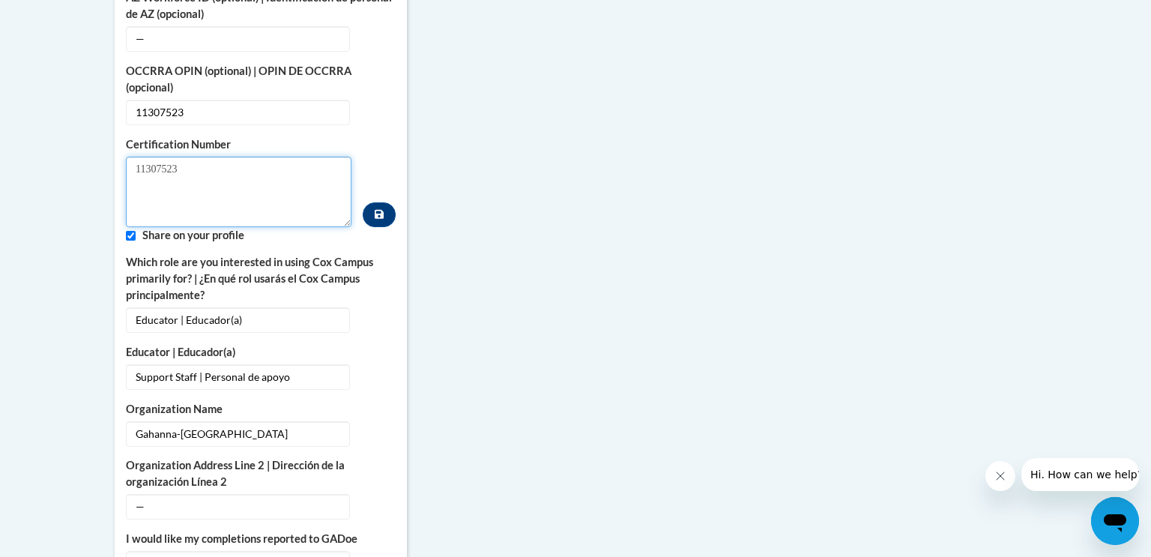
scroll to position [838, 0]
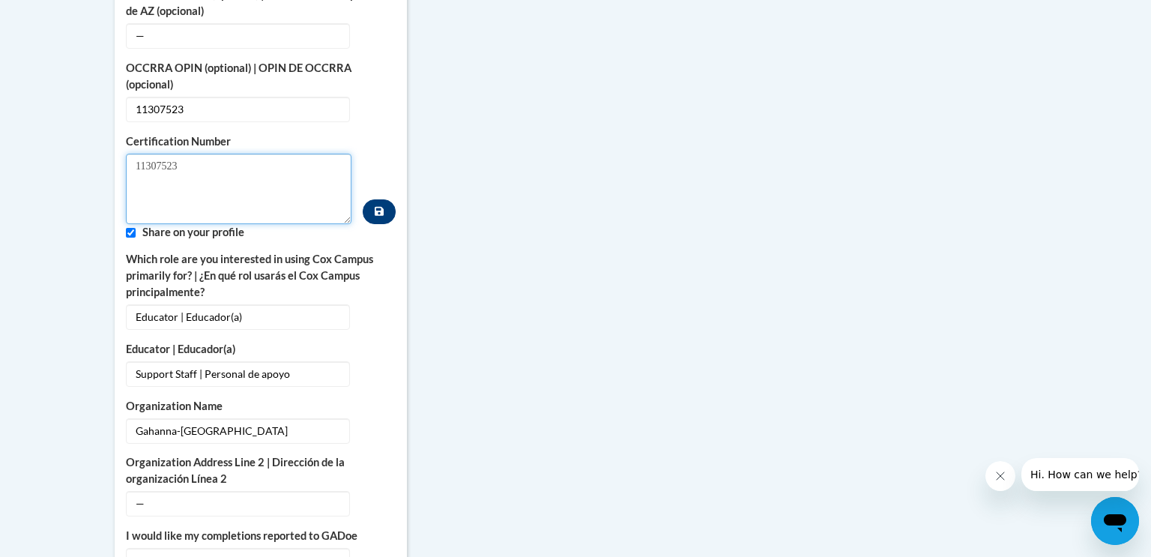
type textarea "11307523"
click at [376, 207] on icon "Custom profile fields" at bounding box center [379, 211] width 9 height 9
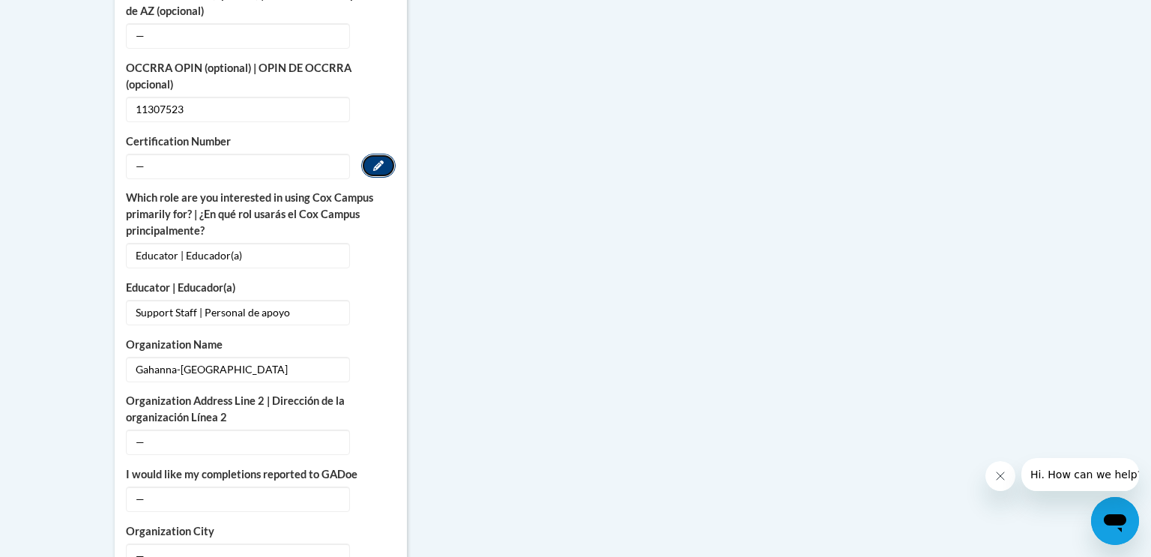
click at [372, 154] on button "Edit" at bounding box center [378, 166] width 34 height 24
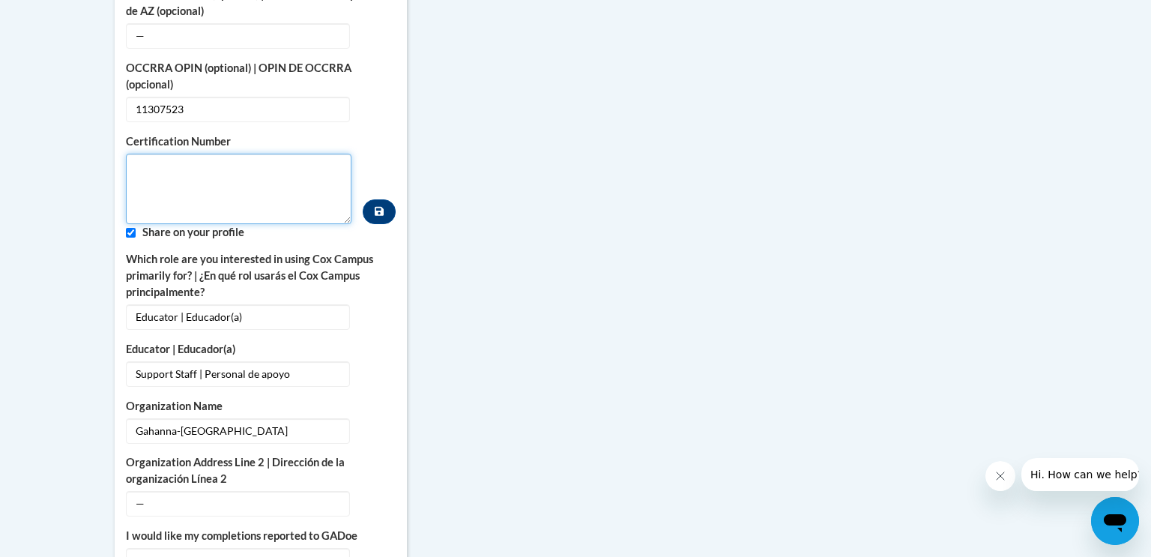
click at [302, 157] on textarea "Custom profile fields" at bounding box center [239, 189] width 226 height 70
type textarea "11307523"
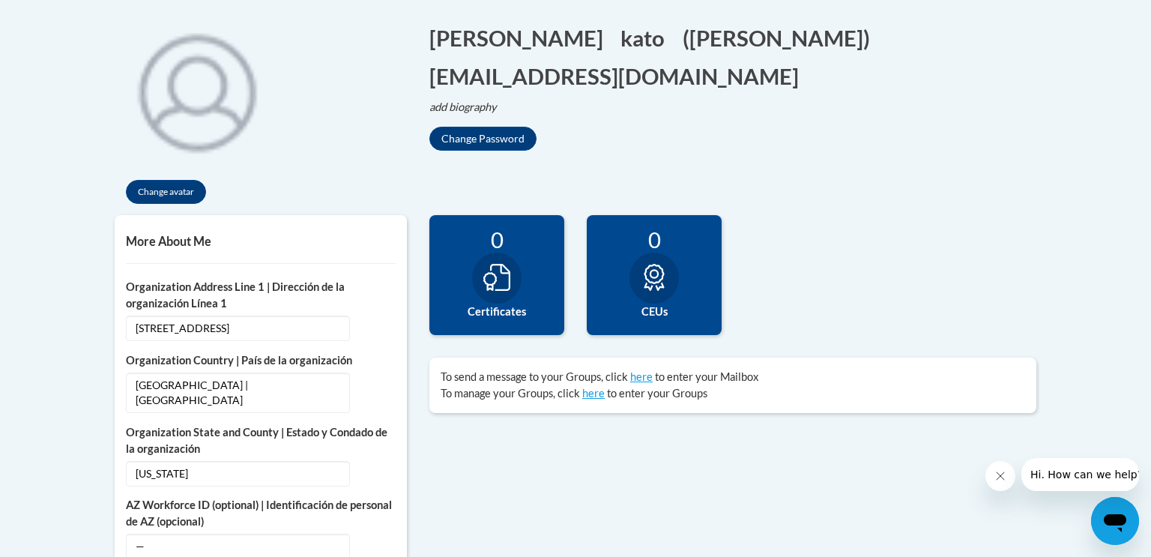
scroll to position [322, 0]
